Goal: Browse casually

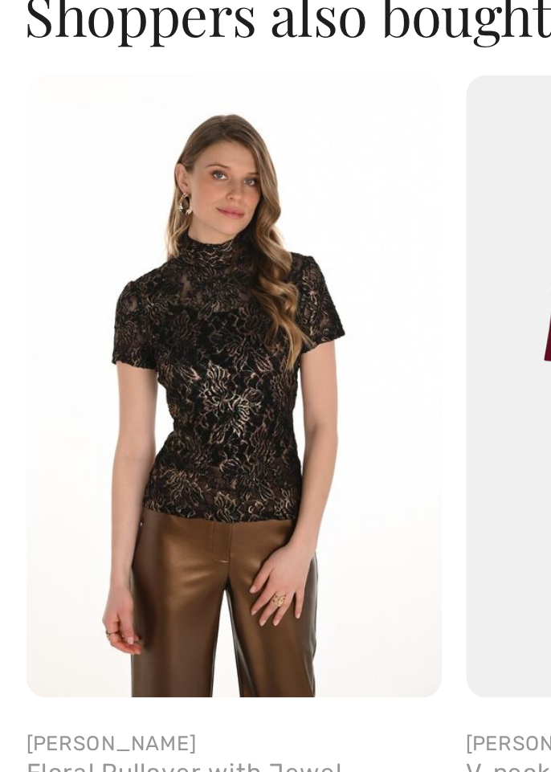
scroll to position [192, 0]
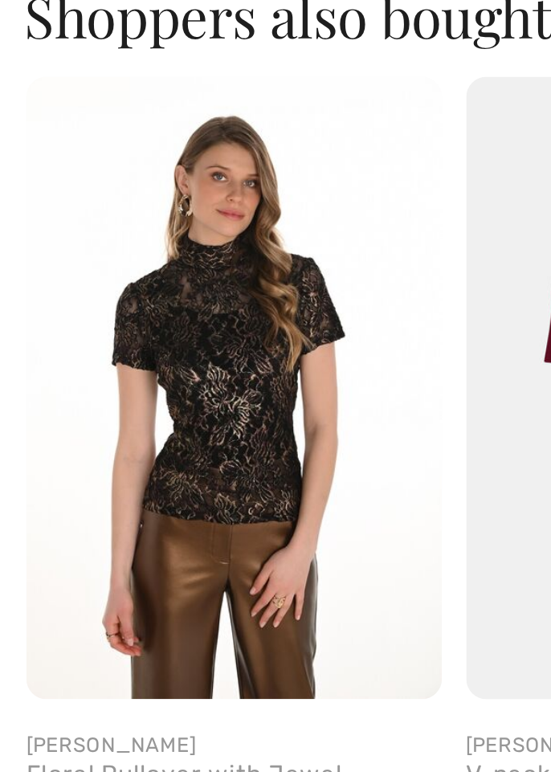
click at [72, 510] on img at bounding box center [92, 509] width 165 height 247
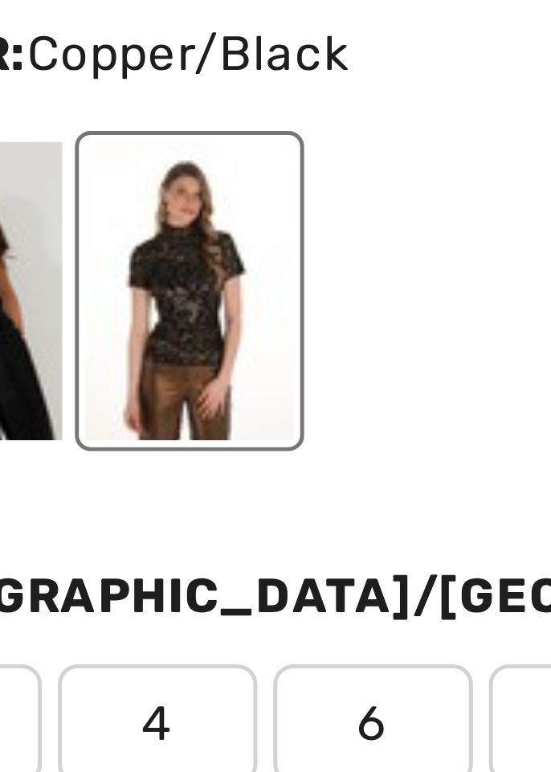
scroll to position [177, 0]
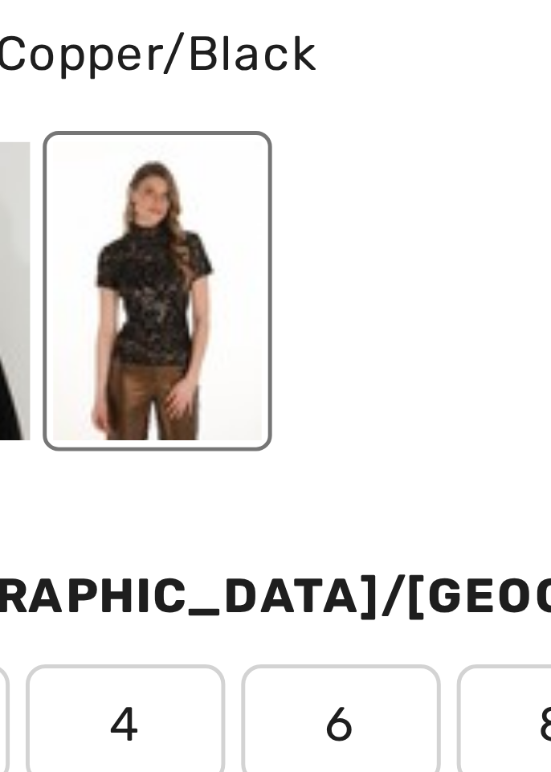
click at [358, 217] on div at bounding box center [337, 197] width 42 height 60
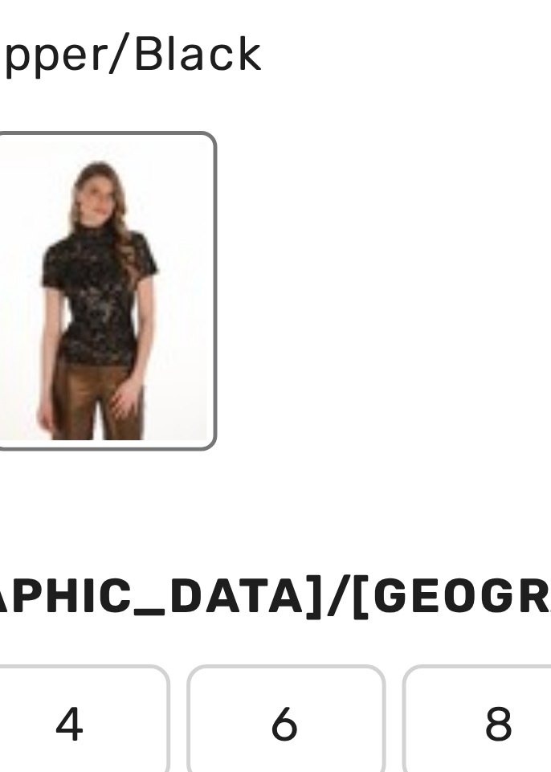
click at [311, 206] on div at bounding box center [290, 197] width 42 height 60
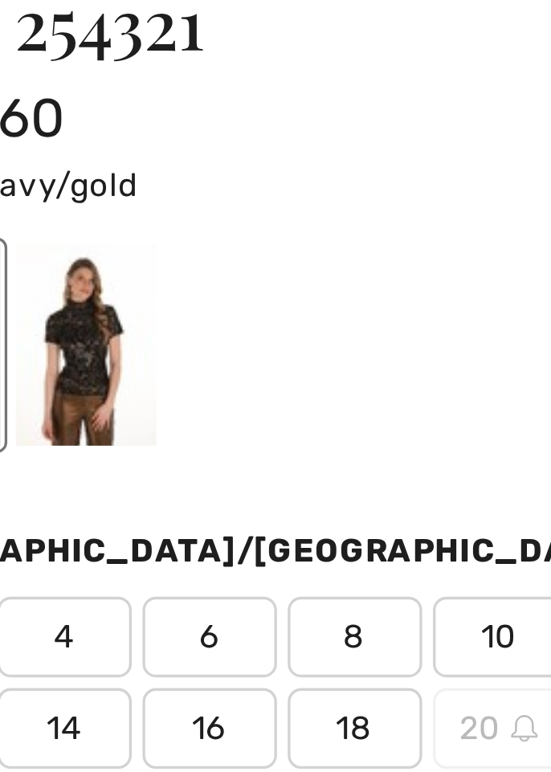
click at [311, 213] on div at bounding box center [290, 197] width 42 height 60
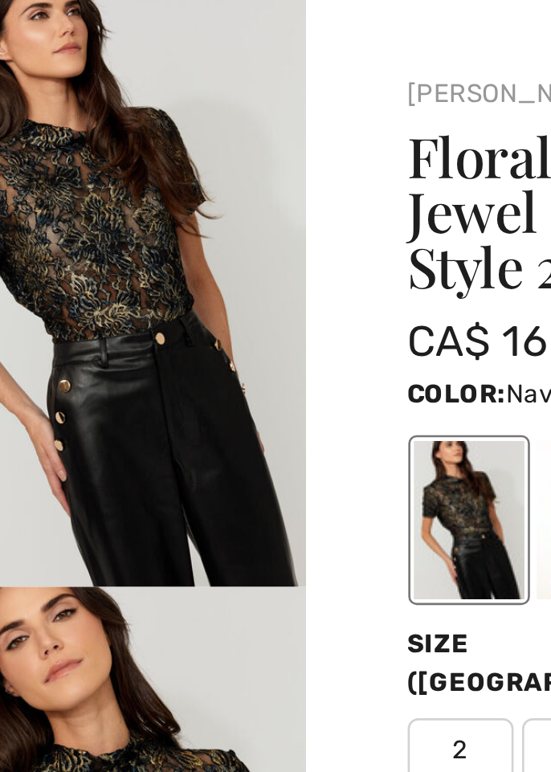
scroll to position [0, 0]
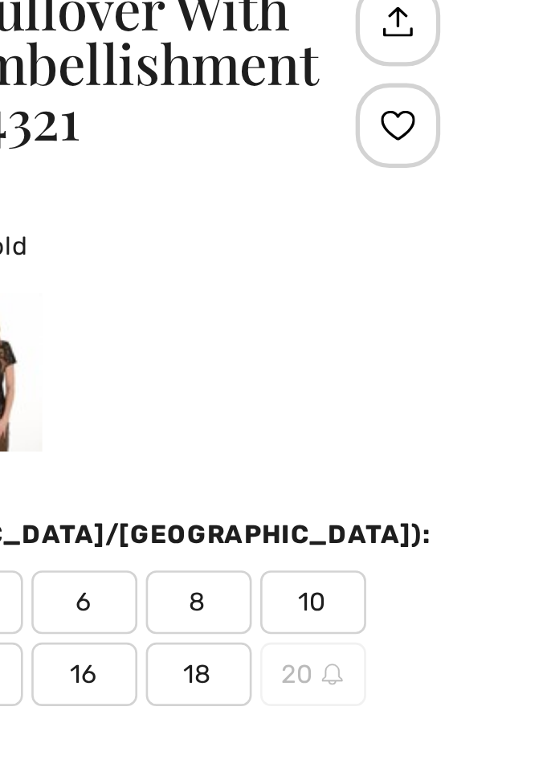
click at [358, 213] on div at bounding box center [337, 197] width 42 height 60
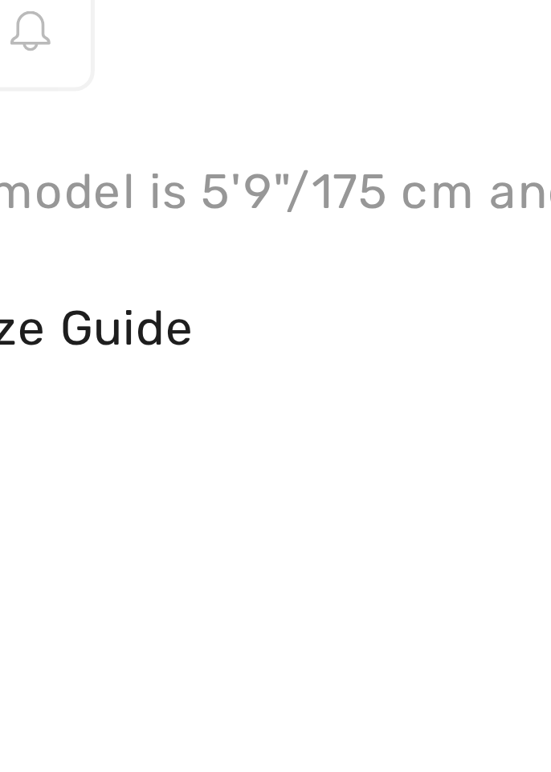
scroll to position [27, 0]
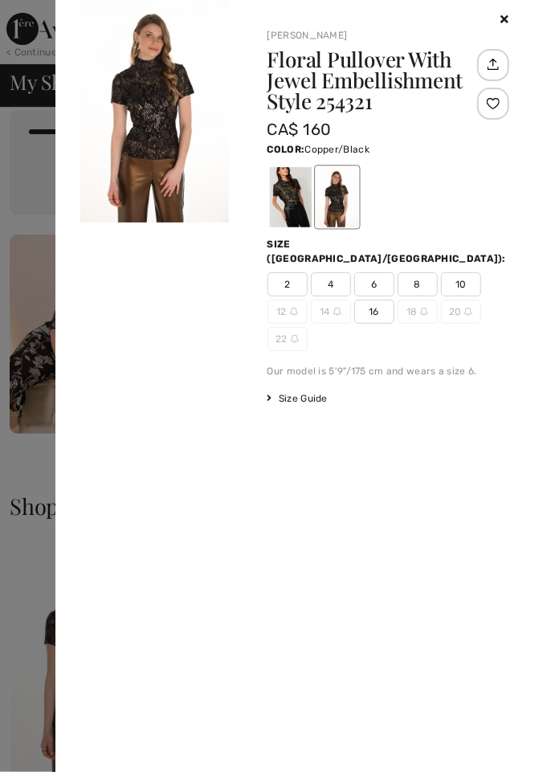
click at [10, 281] on div at bounding box center [275, 386] width 551 height 772
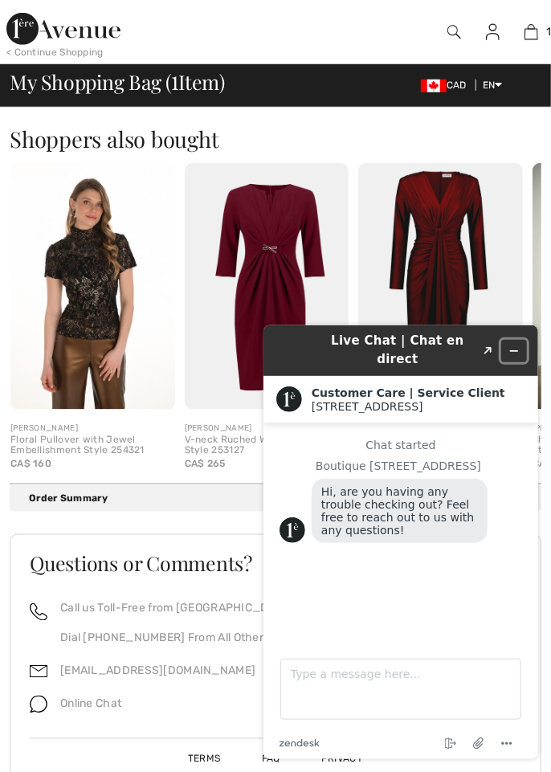
click at [509, 353] on button "Minimize widget" at bounding box center [514, 350] width 26 height 23
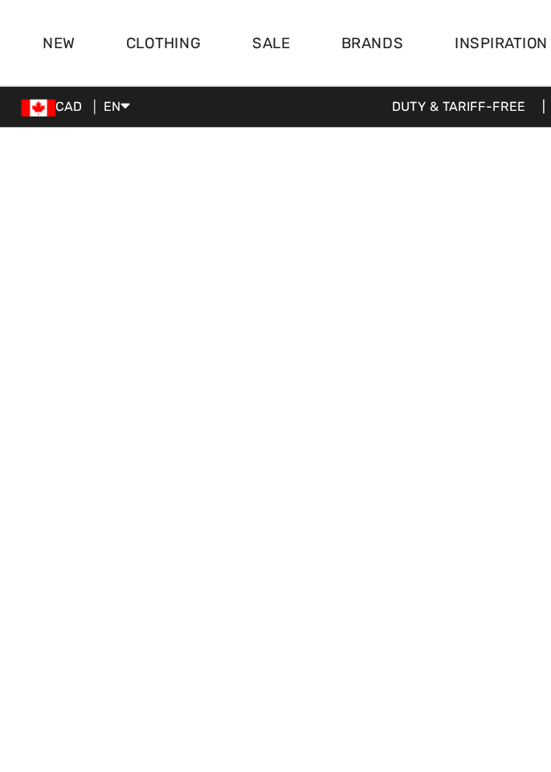
click at [38, 34] on link "New" at bounding box center [44, 34] width 24 height 17
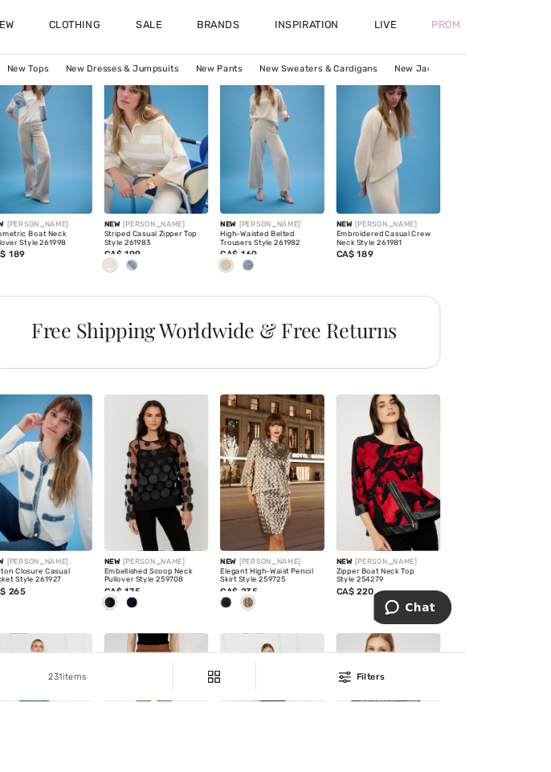
scroll to position [3082, 0]
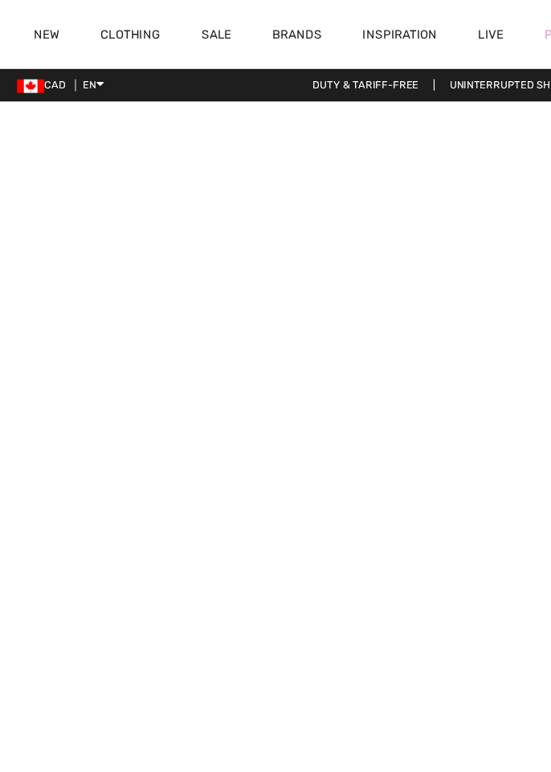
checkbox input "true"
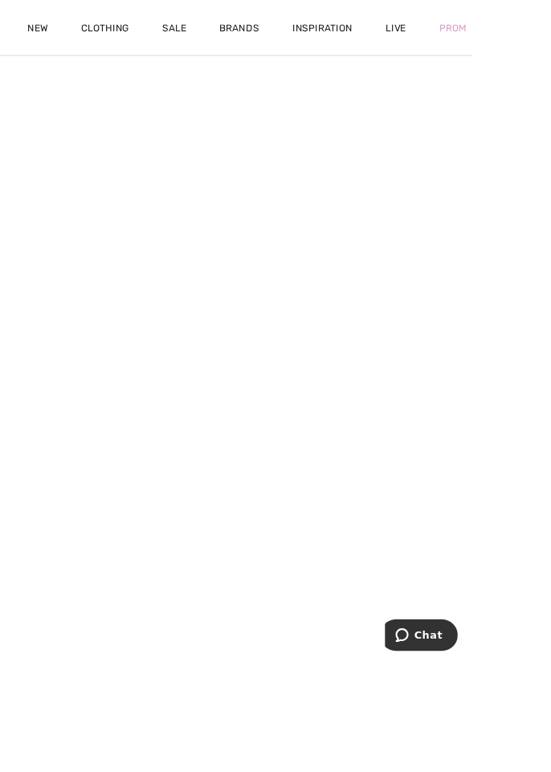
scroll to position [855, 0]
